Goal: Information Seeking & Learning: Understand process/instructions

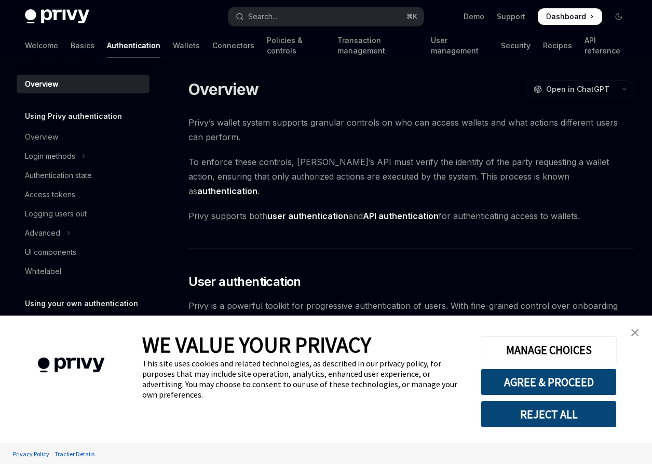
scroll to position [206, 0]
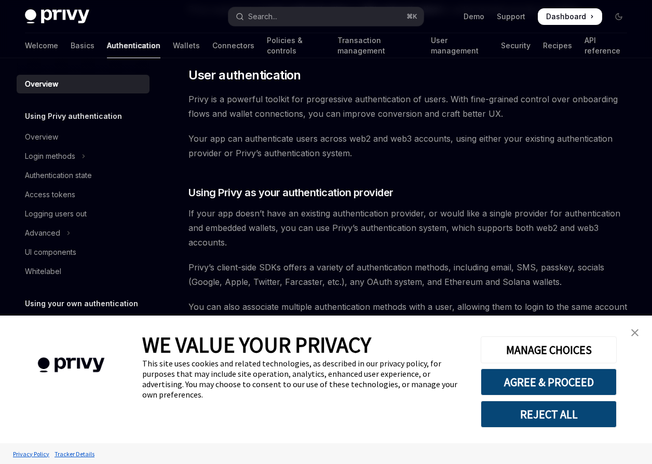
click at [630, 327] on link "close banner" at bounding box center [634, 332] width 21 height 21
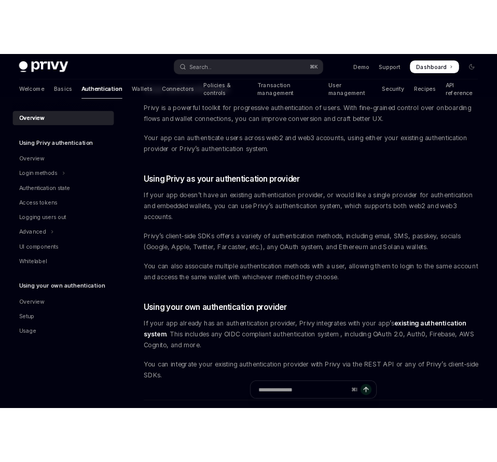
scroll to position [230, 0]
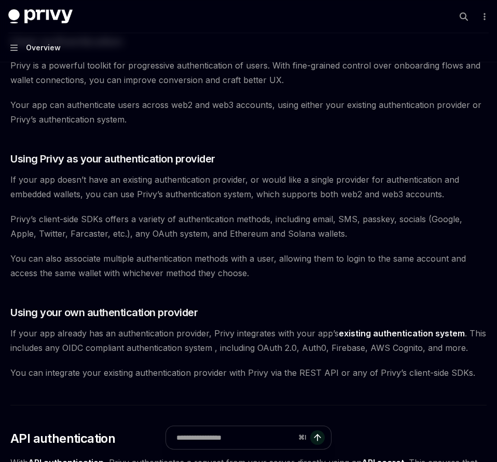
click at [16, 38] on button "Navigation Overview" at bounding box center [248, 47] width 497 height 29
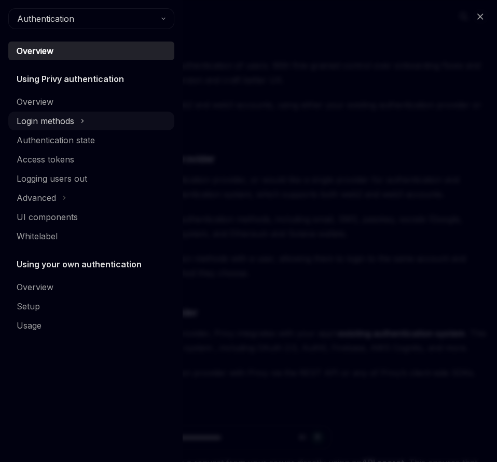
click at [76, 122] on button "Login methods" at bounding box center [91, 121] width 166 height 19
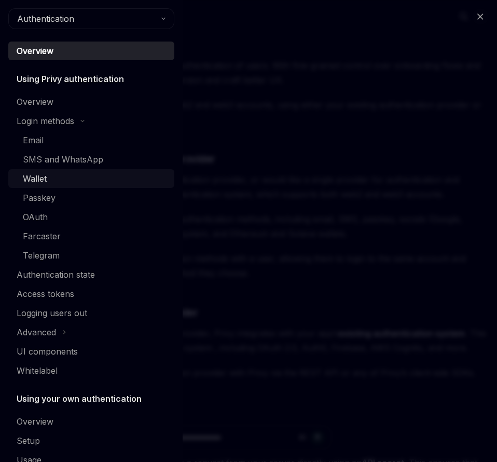
scroll to position [23, 0]
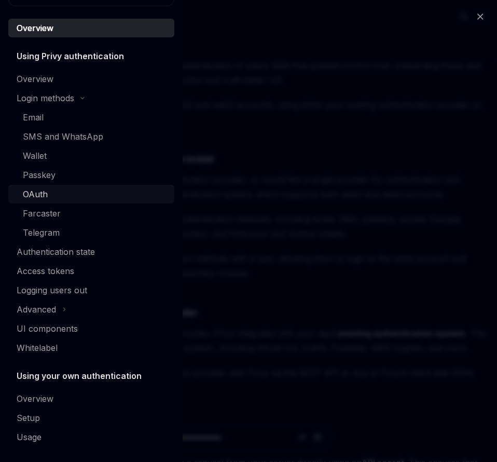
click at [65, 196] on div "OAuth" at bounding box center [95, 194] width 145 height 12
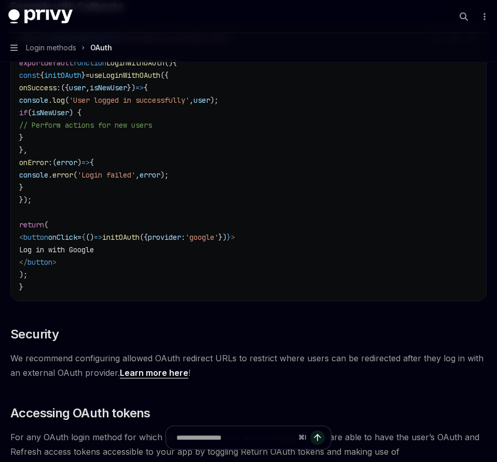
scroll to position [2209, 0]
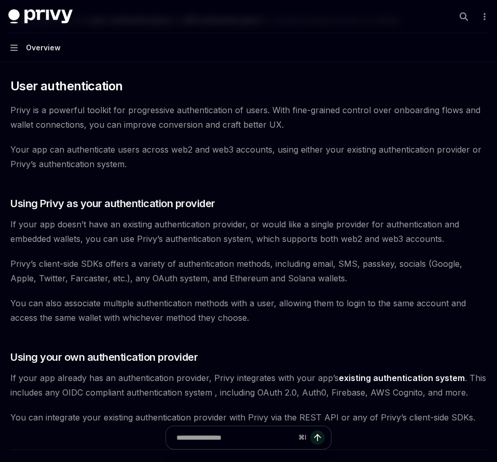
scroll to position [184, 0]
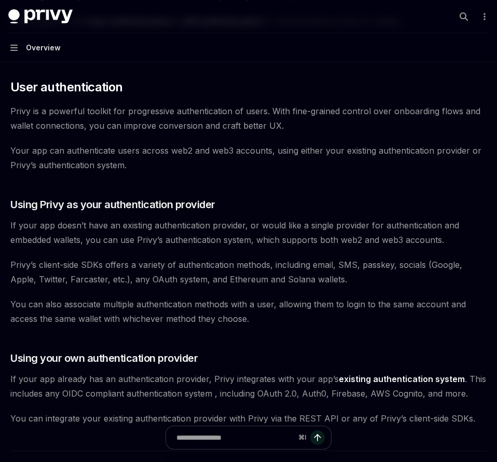
click at [13, 39] on button "Navigation Overview" at bounding box center [248, 47] width 497 height 29
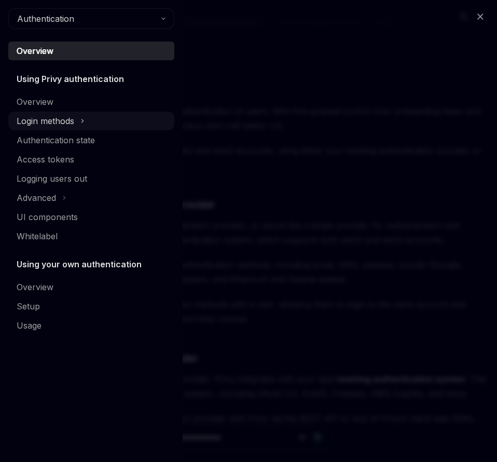
click at [77, 126] on button "Login methods" at bounding box center [91, 121] width 166 height 19
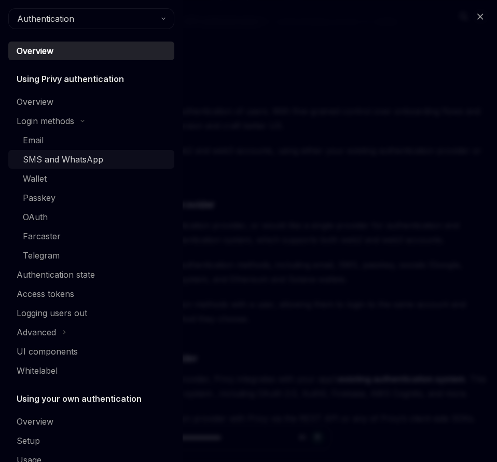
click at [70, 161] on div "SMS and WhatsApp" at bounding box center [63, 159] width 80 height 12
type textarea "*"
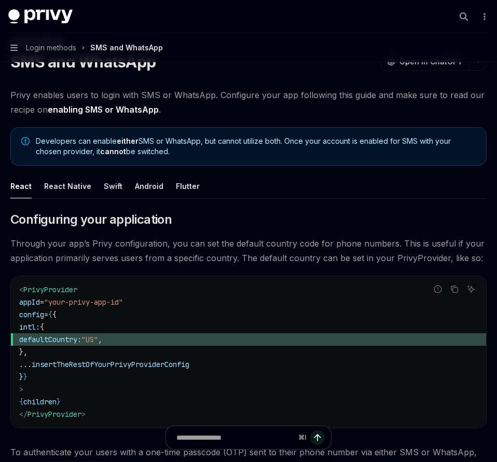
scroll to position [48, 0]
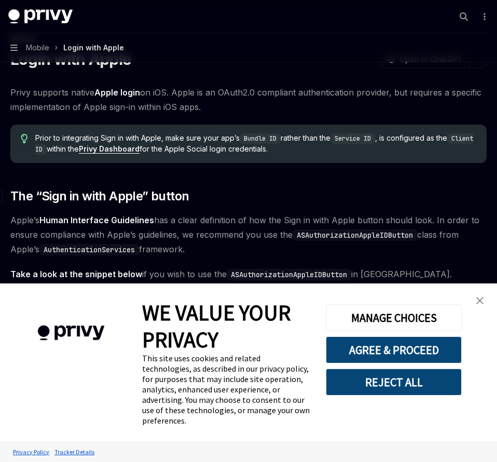
scroll to position [135, 0]
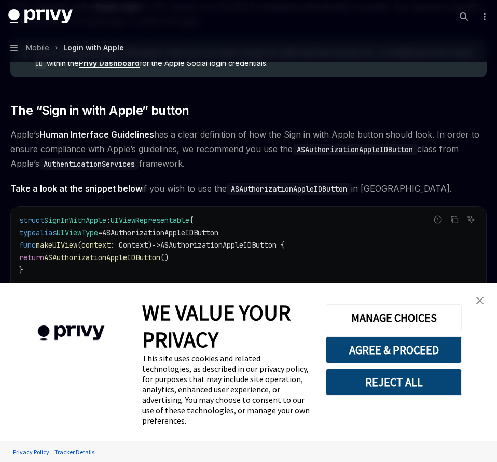
click at [480, 304] on img "close banner" at bounding box center [479, 300] width 7 height 7
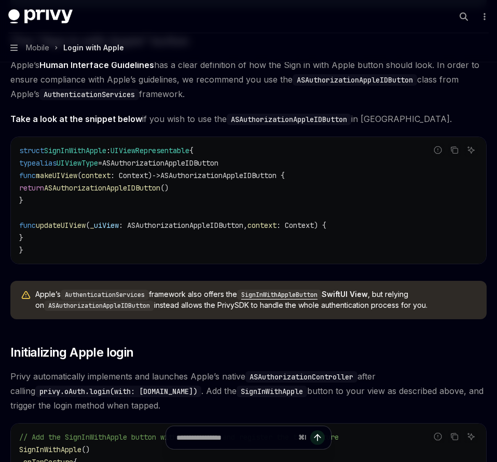
scroll to position [0, 0]
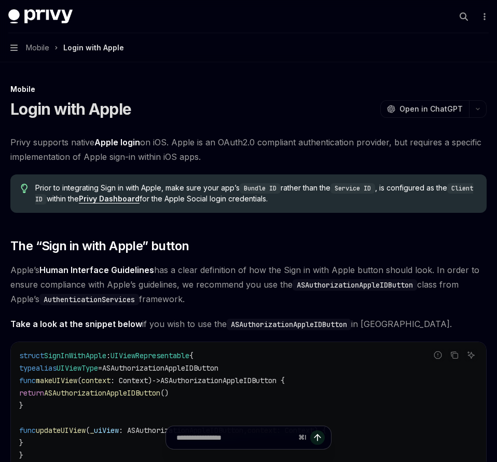
click at [48, 46] on span "Mobile" at bounding box center [37, 48] width 23 height 12
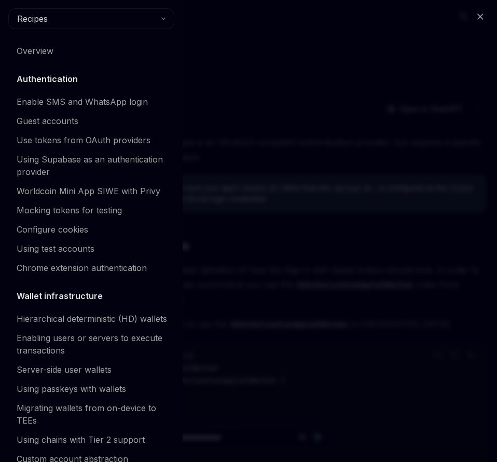
click at [215, 33] on div "Close navigation Recipes Overview Authentication Enable SMS and WhatsApp login …" at bounding box center [248, 231] width 497 height 462
type textarea "*"
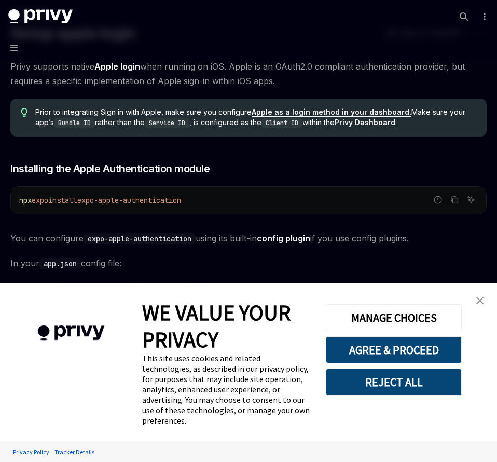
scroll to position [76, 0]
click at [481, 304] on img "close banner" at bounding box center [479, 300] width 7 height 7
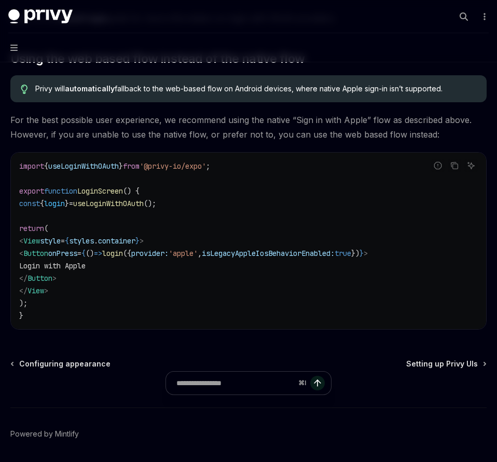
scroll to position [783, 0]
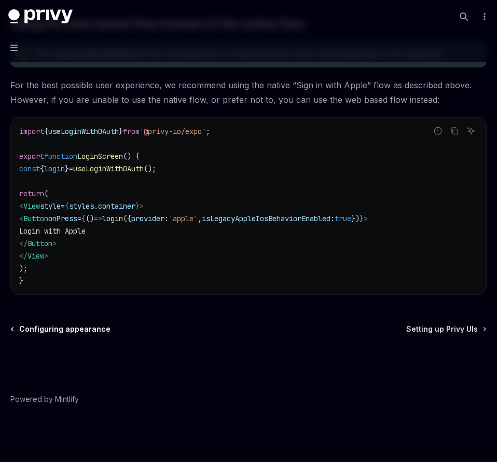
click at [54, 332] on span "Configuring appearance" at bounding box center [64, 329] width 91 height 10
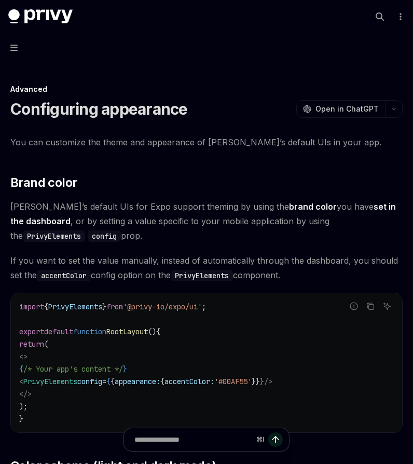
type textarea "*"
